Goal: Navigation & Orientation: Find specific page/section

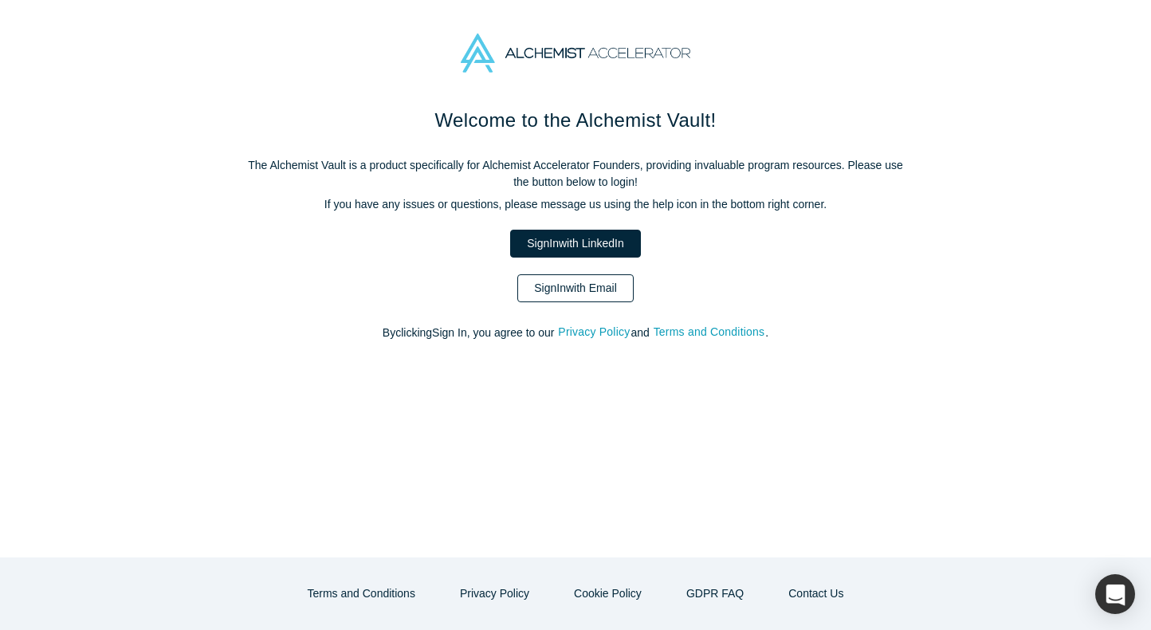
click at [575, 295] on link "Sign In with Email" at bounding box center [575, 288] width 116 height 28
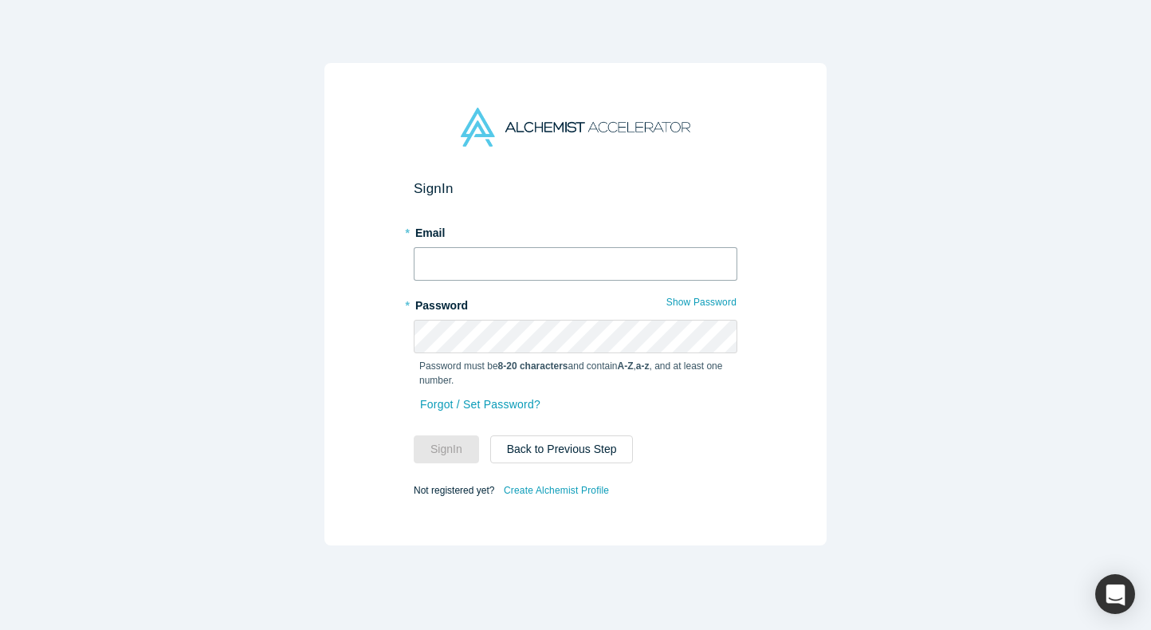
click at [485, 258] on input "text" at bounding box center [576, 263] width 324 height 33
type input "[EMAIL_ADDRESS][DOMAIN_NAME]"
